Goal: Navigation & Orientation: Go to known website

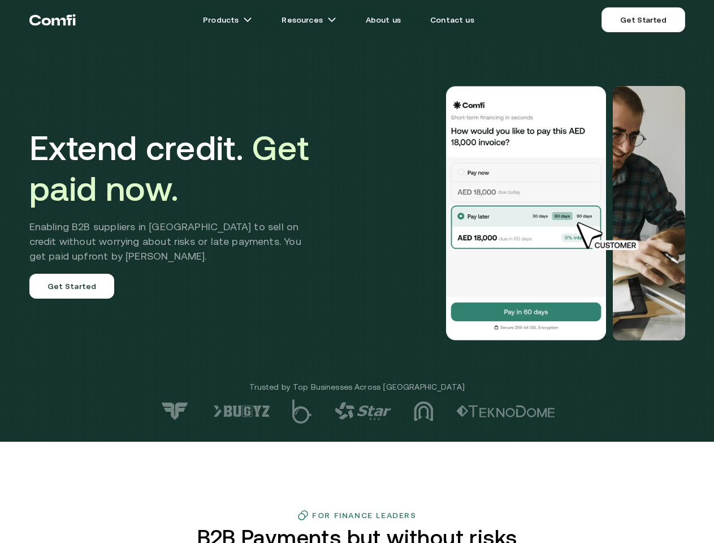
click at [357, 271] on div at bounding box center [508, 213] width 353 height 255
